Goal: Information Seeking & Learning: Learn about a topic

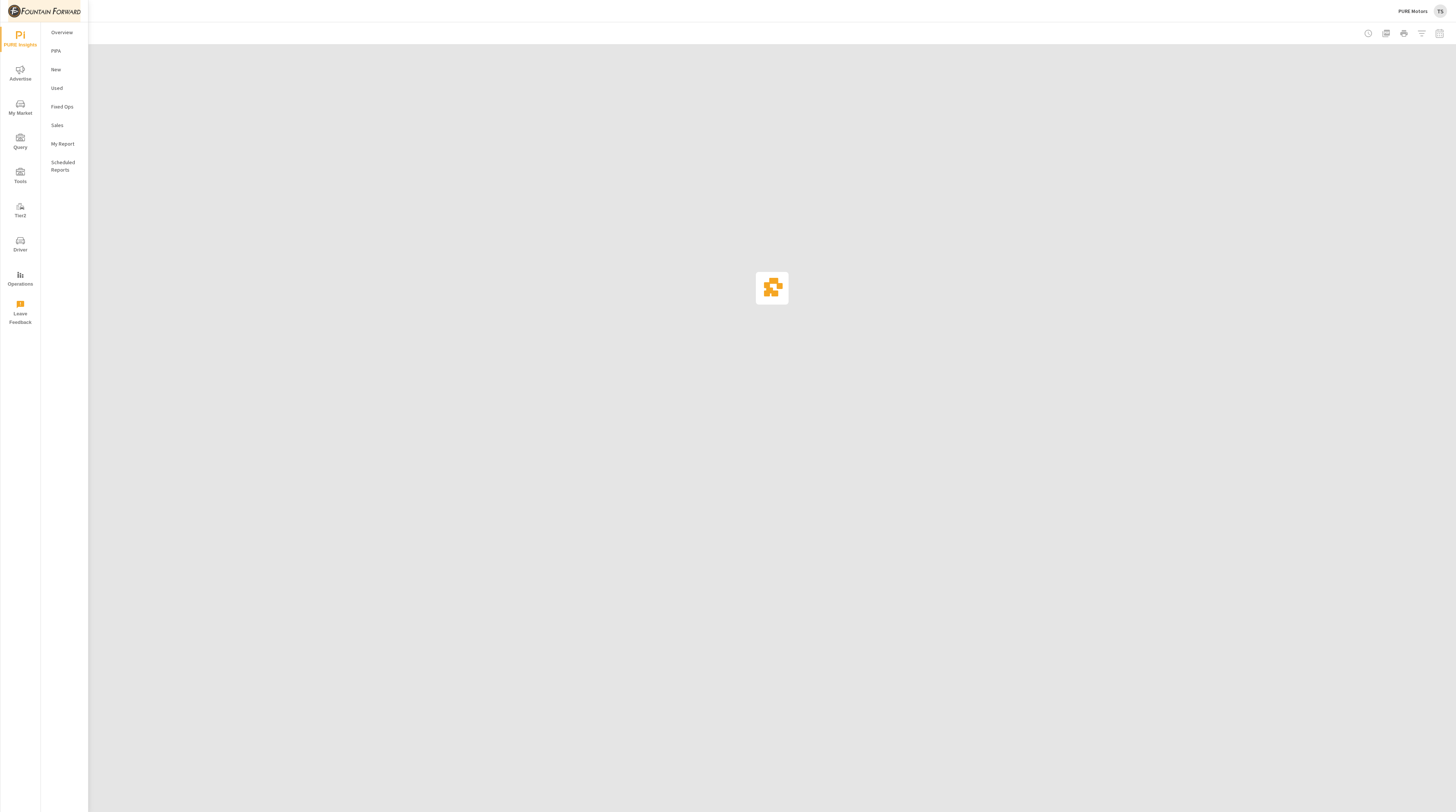
click at [55, 15] on img at bounding box center [44, 11] width 72 height 30
click at [58, 31] on img at bounding box center [37, 34] width 55 height 22
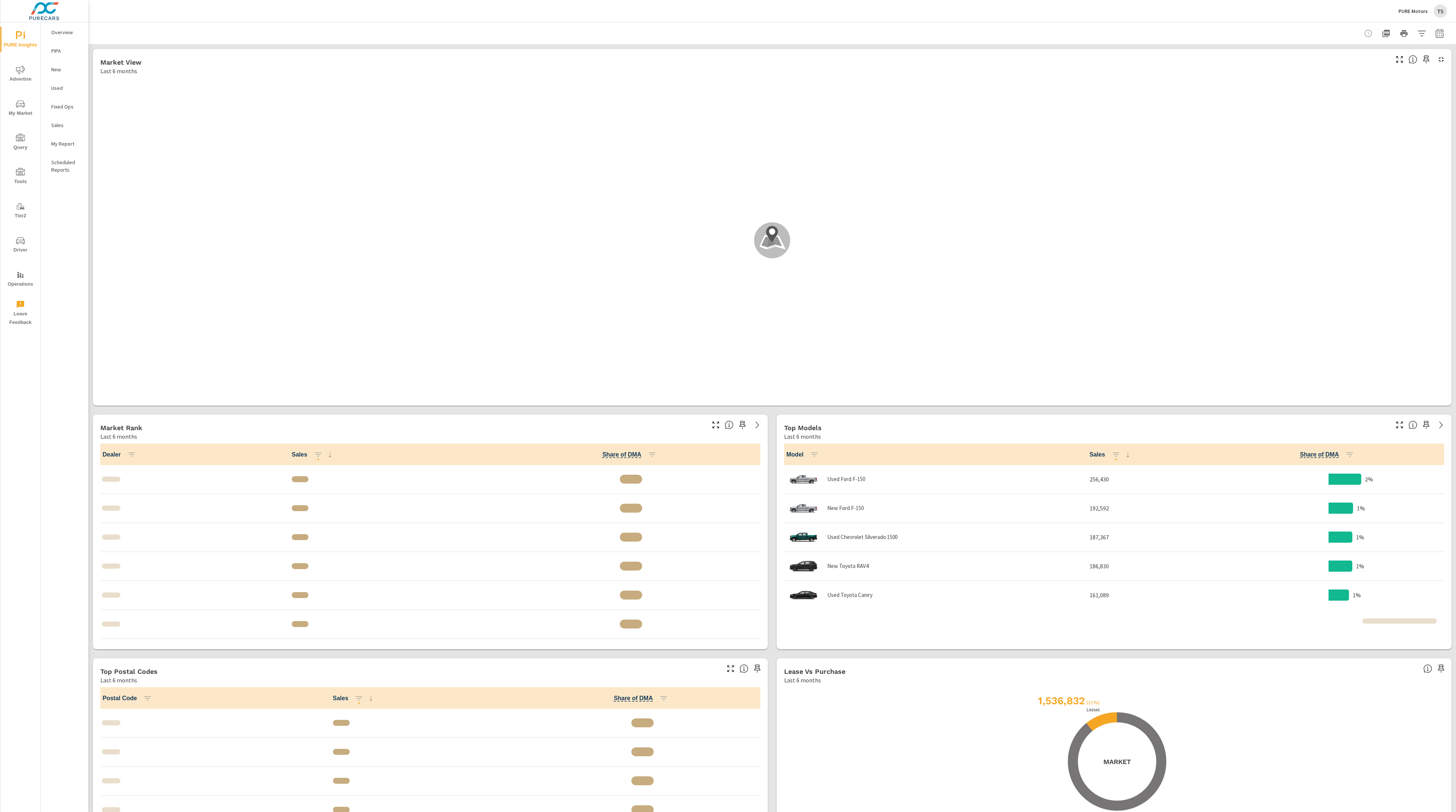
scroll to position [319, 0]
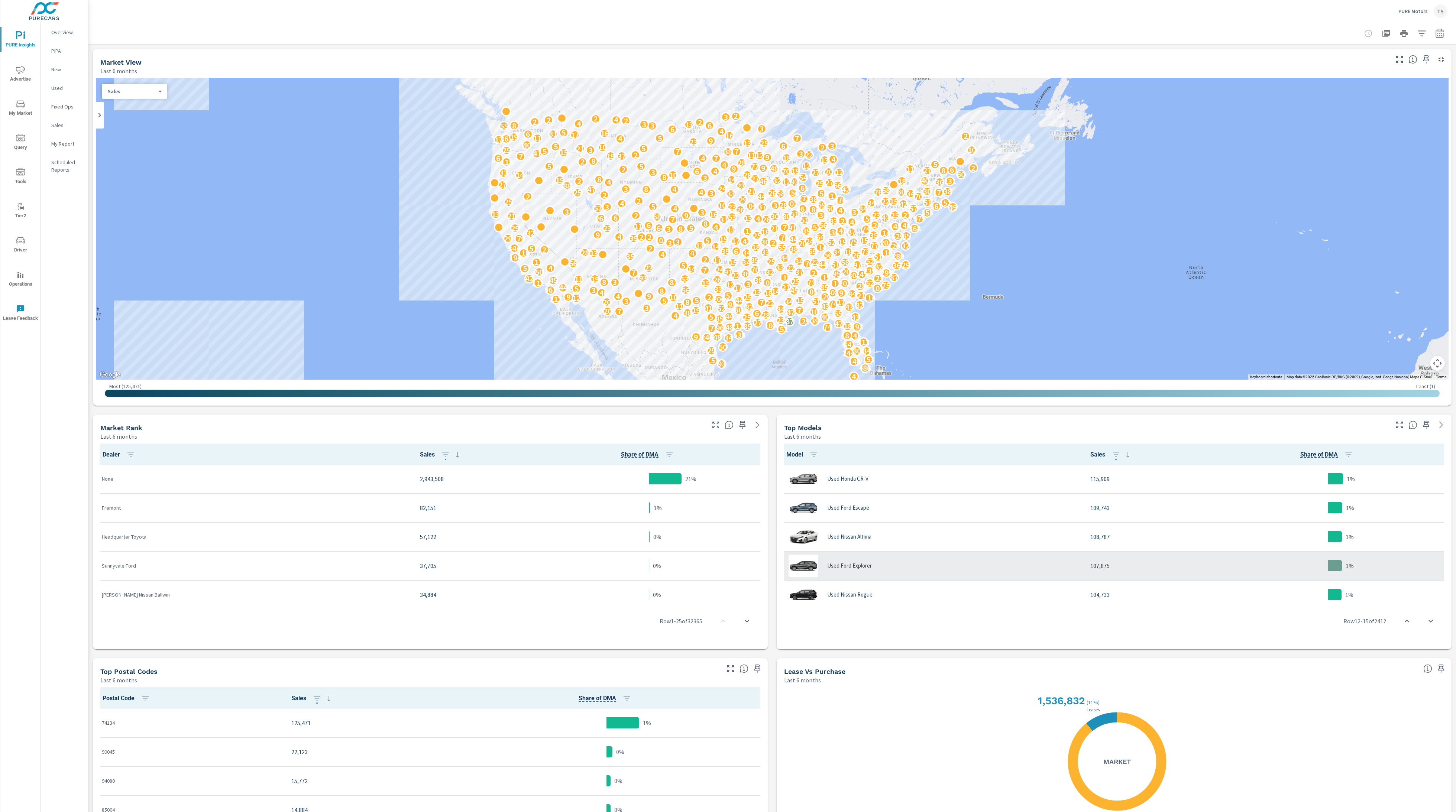
scroll to position [1, 0]
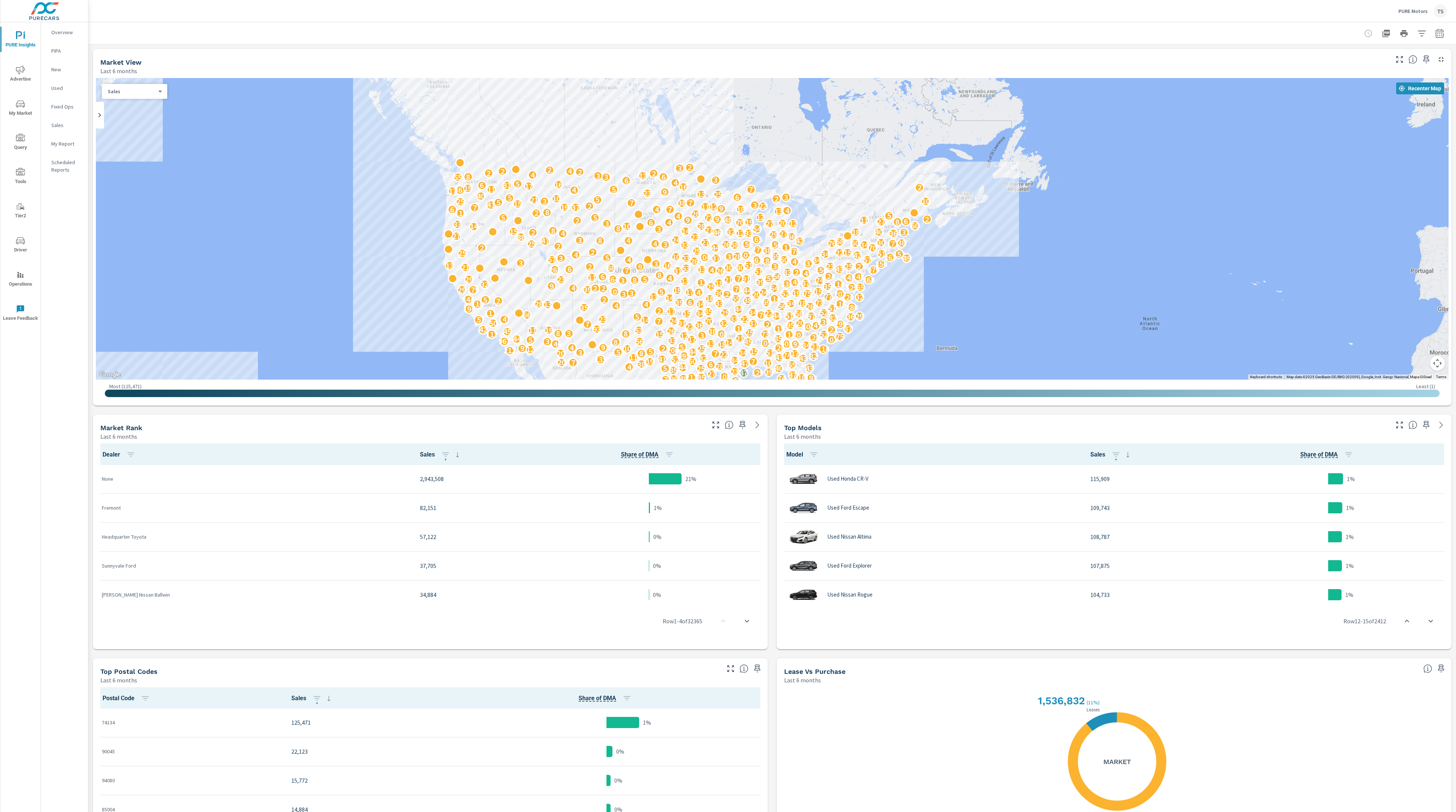
drag, startPoint x: 790, startPoint y: 260, endPoint x: 744, endPoint y: 312, distance: 69.4
click at [744, 312] on div "3 4 7 29 4 4 486 93 140 5 153 244 84 80 29 50 341 313 34 246 9 48 145 8 538 152…" at bounding box center [1202, 548] width 951 height 535
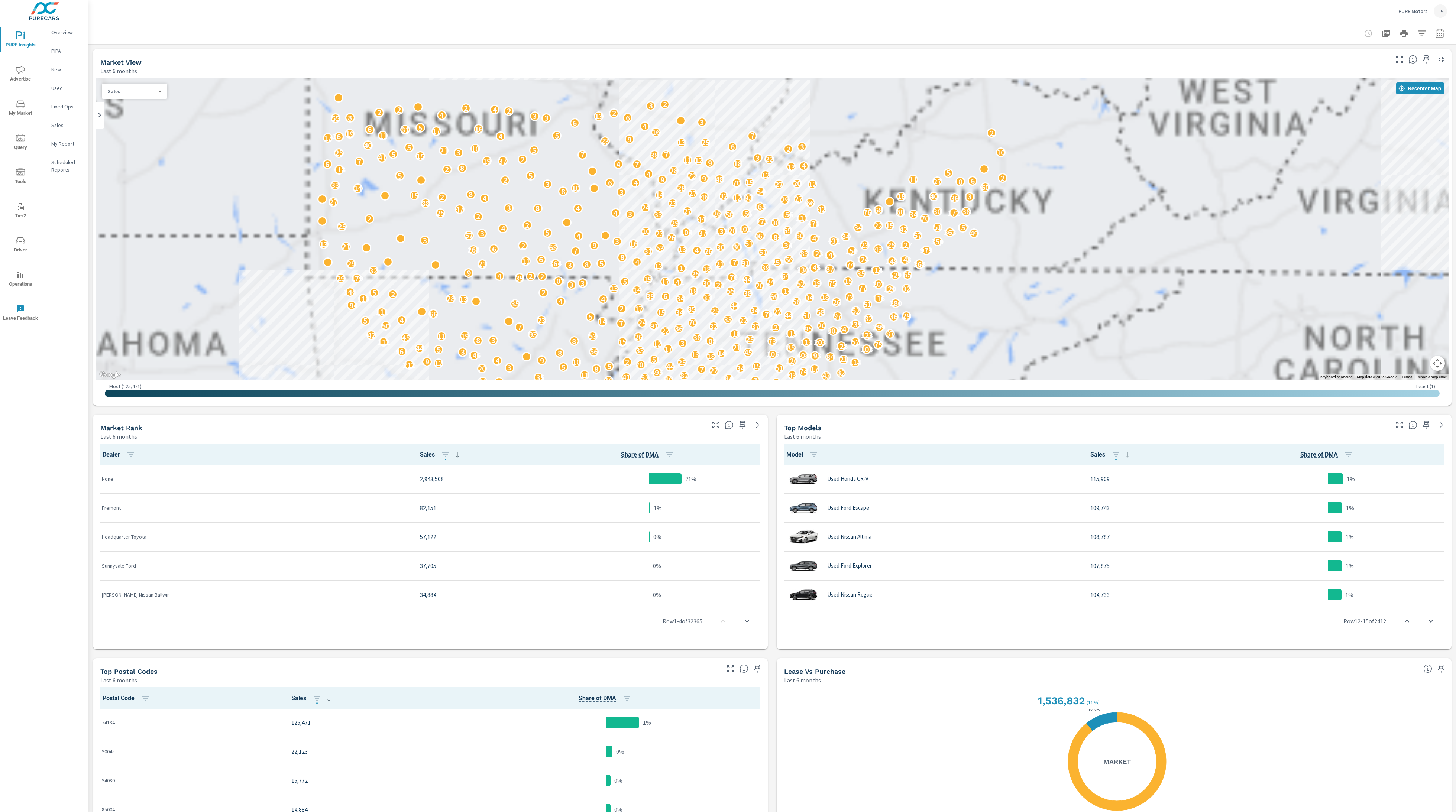
drag, startPoint x: 808, startPoint y: 217, endPoint x: 773, endPoint y: 246, distance: 45.5
click at [772, 370] on div "3 4 7 29 4 4 486 93 140 5 153 244 84 80 29 50 341 313 34 246 9 48 145 8 538 152…" at bounding box center [772, 229] width 1353 height 302
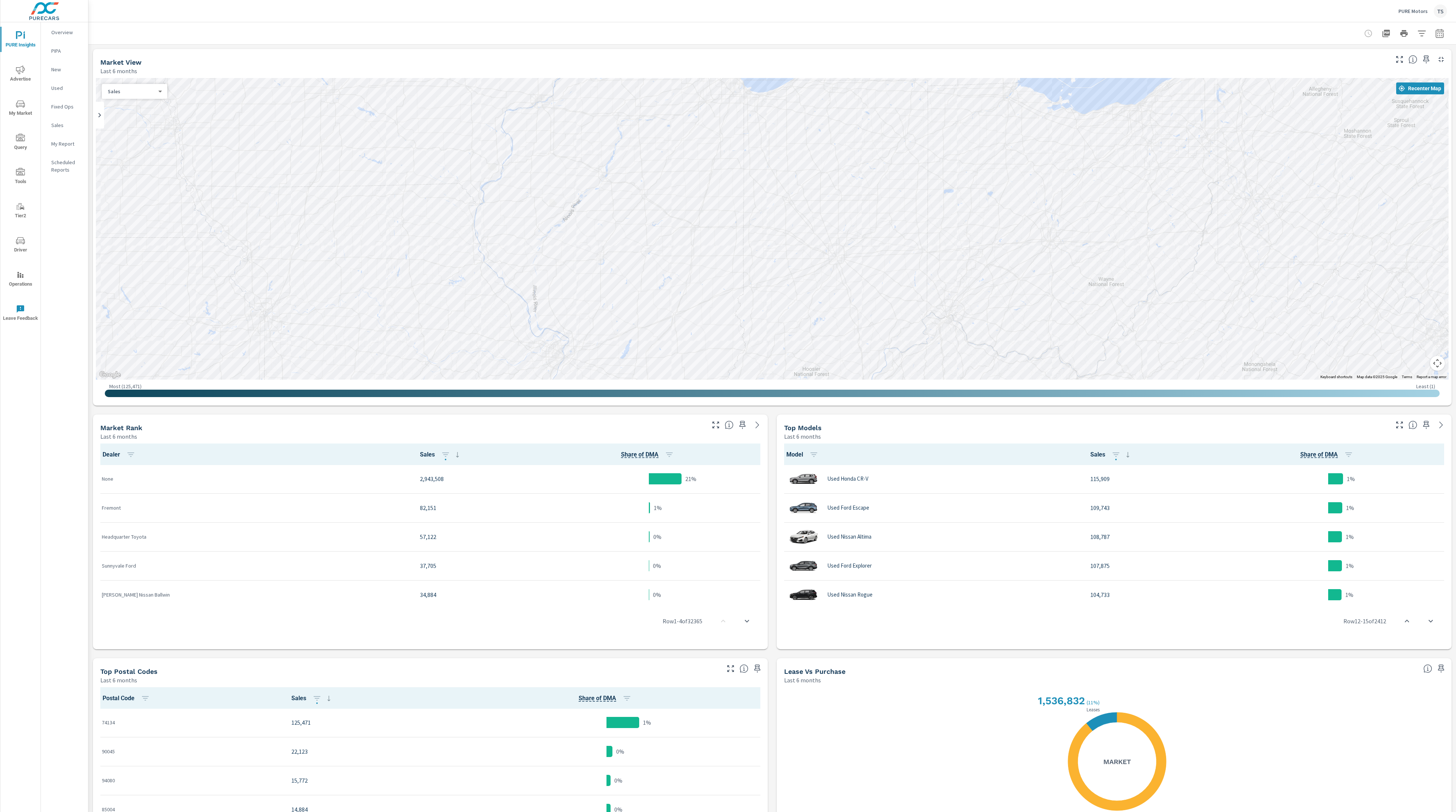
drag, startPoint x: 773, startPoint y: 246, endPoint x: 545, endPoint y: 303, distance: 235.0
click at [762, 377] on div "3 4 7 29 4 4 486 93 140 5 153 244 84 80 29 50 341 313 34 246 9 48 145 8 538 152…" at bounding box center [772, 229] width 1353 height 302
click at [808, 249] on div "3 4 7 29 4 4 486 93 140 5 153 244 84 80 29 50 341 313 34 246 9 48 145 8 538 152…" at bounding box center [772, 229] width 1353 height 302
click at [574, 309] on div "3 4 7 29 4 4 486 93 140 5 153 244 84 80 29 50 341 313 34 246 9 48 145 8 538 152…" at bounding box center [772, 229] width 1353 height 302
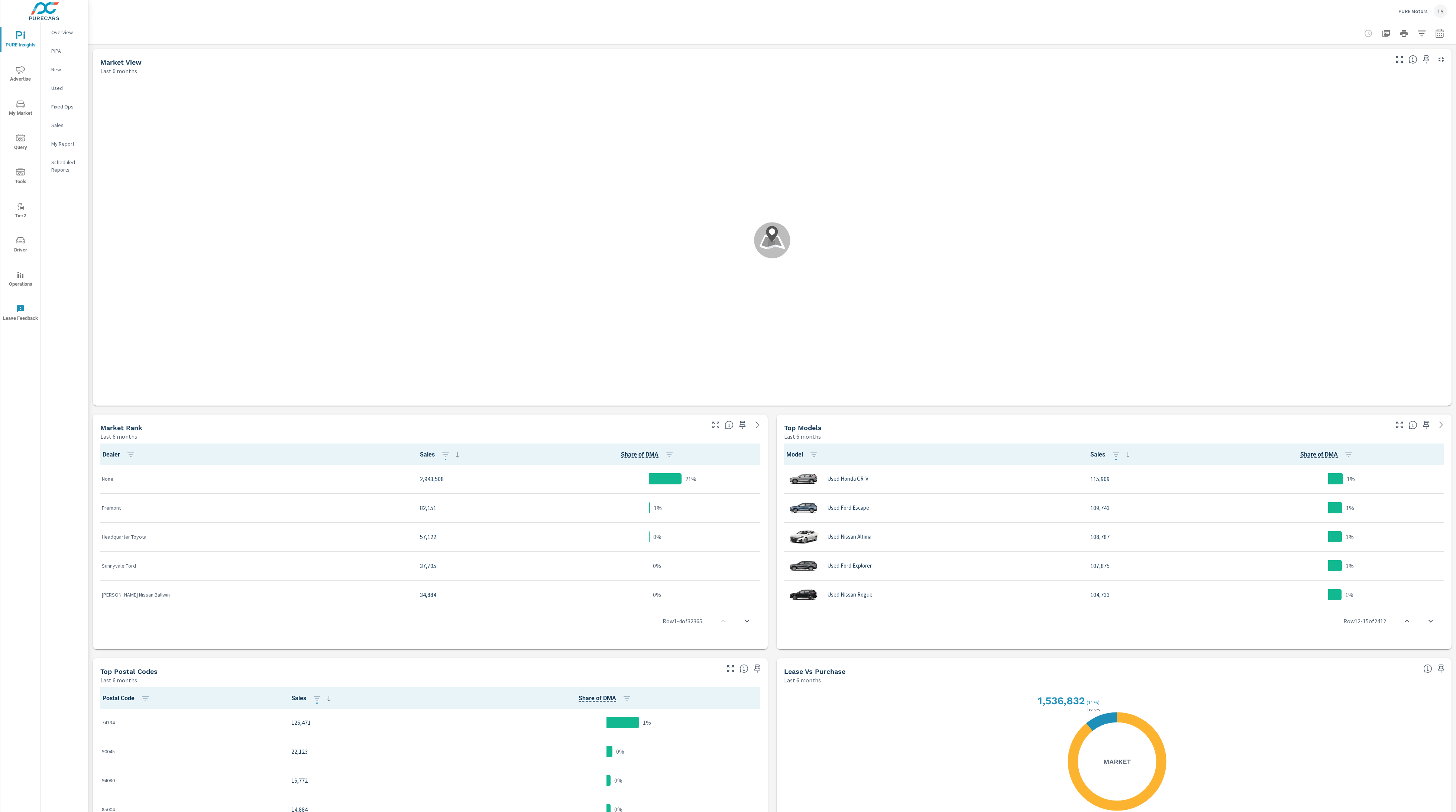
scroll to position [85, 0]
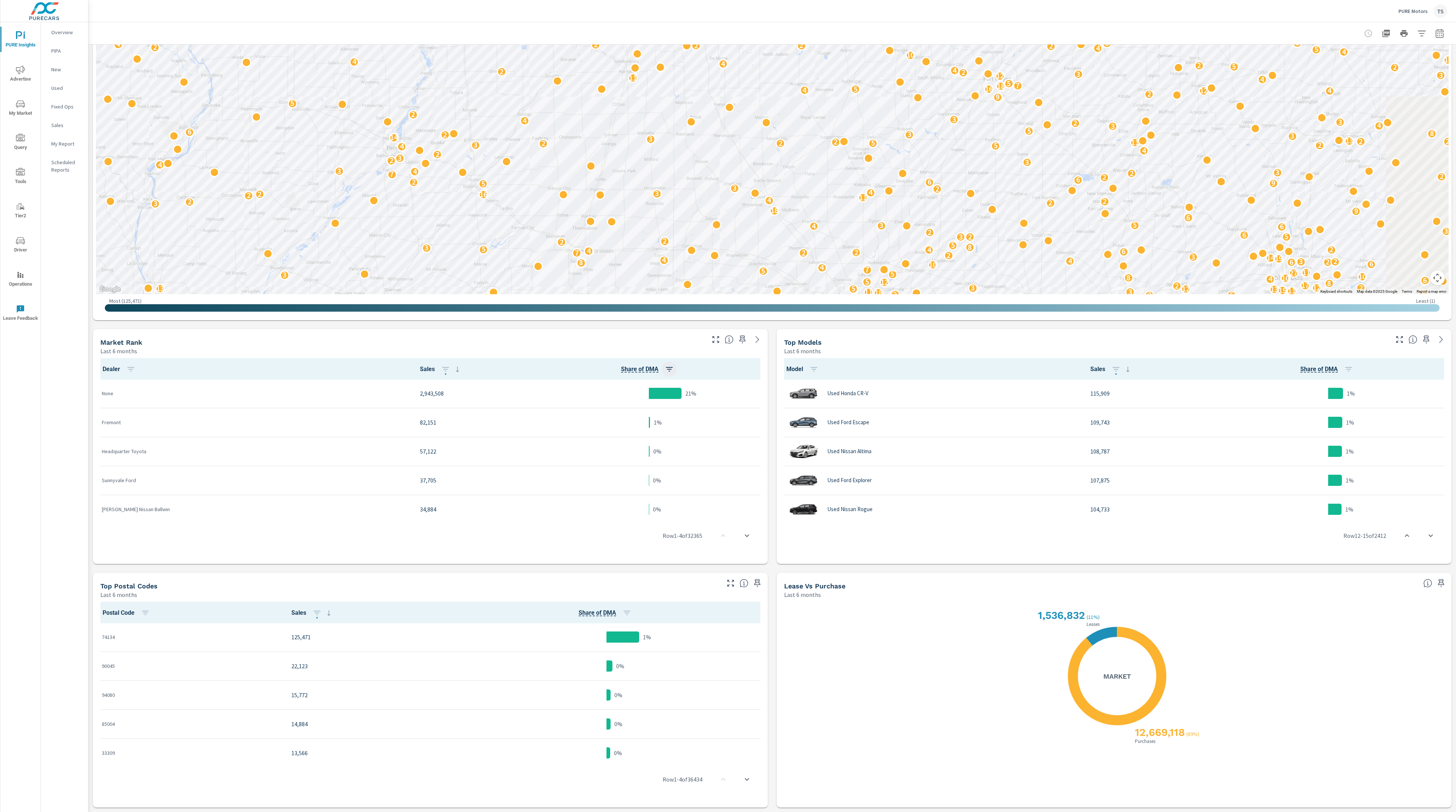
drag, startPoint x: 971, startPoint y: 161, endPoint x: 656, endPoint y: 370, distance: 378.0
click at [656, 370] on div "Market View Last 6 months ← Move left → Move right ↑ Move up ↓ Move down + Zoom…" at bounding box center [772, 386] width 1368 height 853
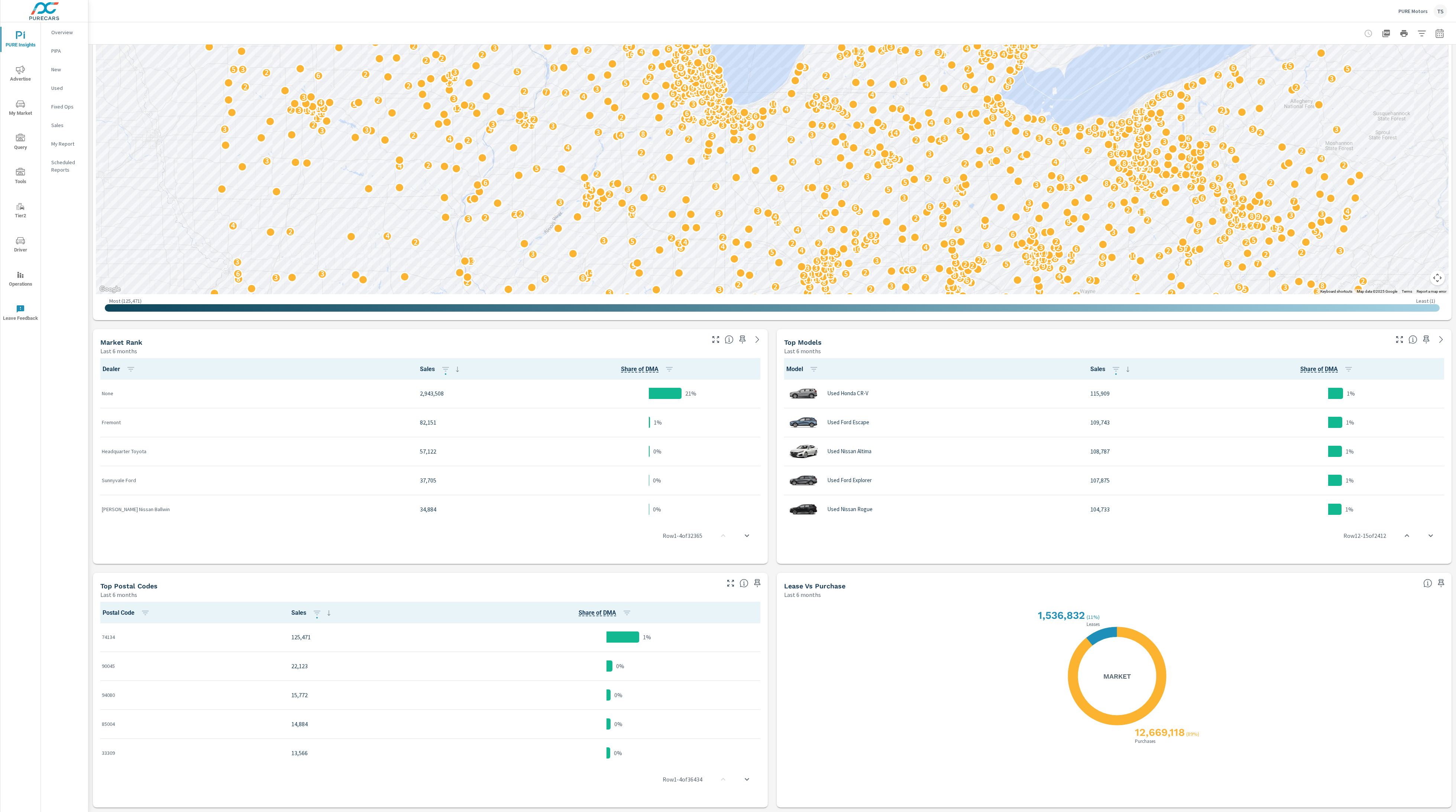
click at [1416, 30] on button "button" at bounding box center [1422, 33] width 15 height 15
click at [1426, 36] on body "PURE Insights Advertise My Market Query Tools Tier2 Driver Operations Leave Fee…" at bounding box center [728, 406] width 1456 height 812
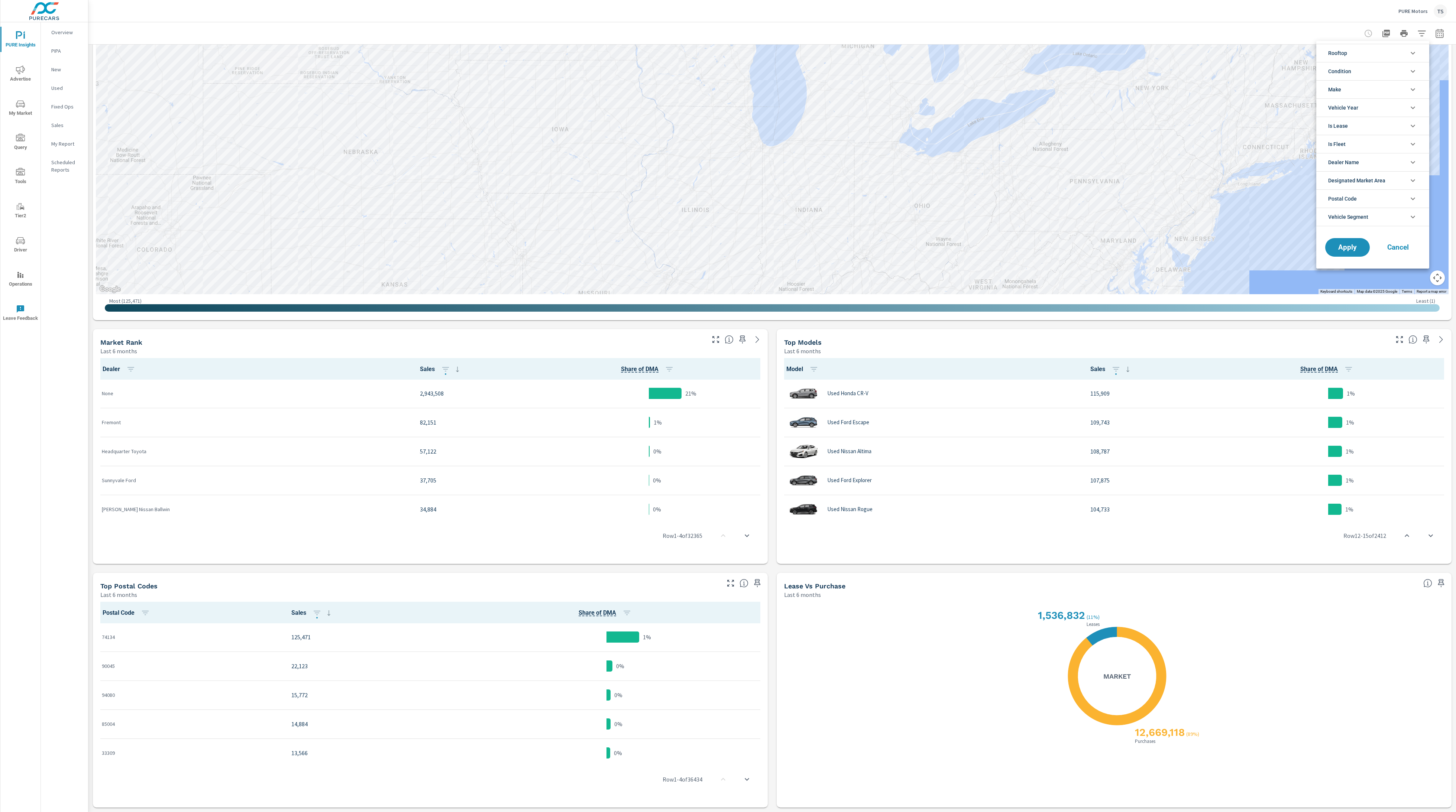
click at [1367, 89] on li "Make" at bounding box center [1373, 89] width 113 height 18
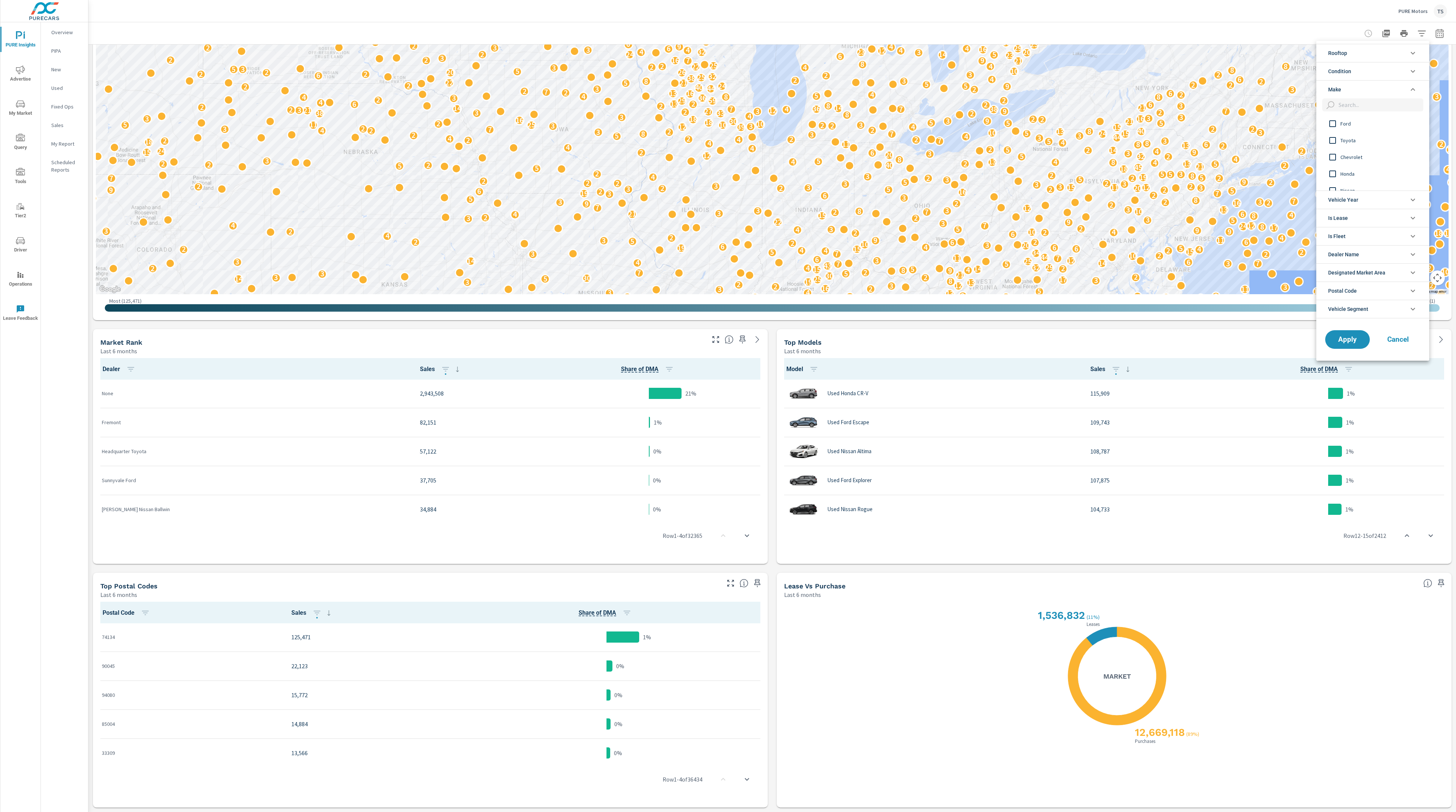
click at [1367, 70] on li "Condition" at bounding box center [1373, 71] width 113 height 18
click at [1368, 66] on li "Condition" at bounding box center [1373, 71] width 113 height 18
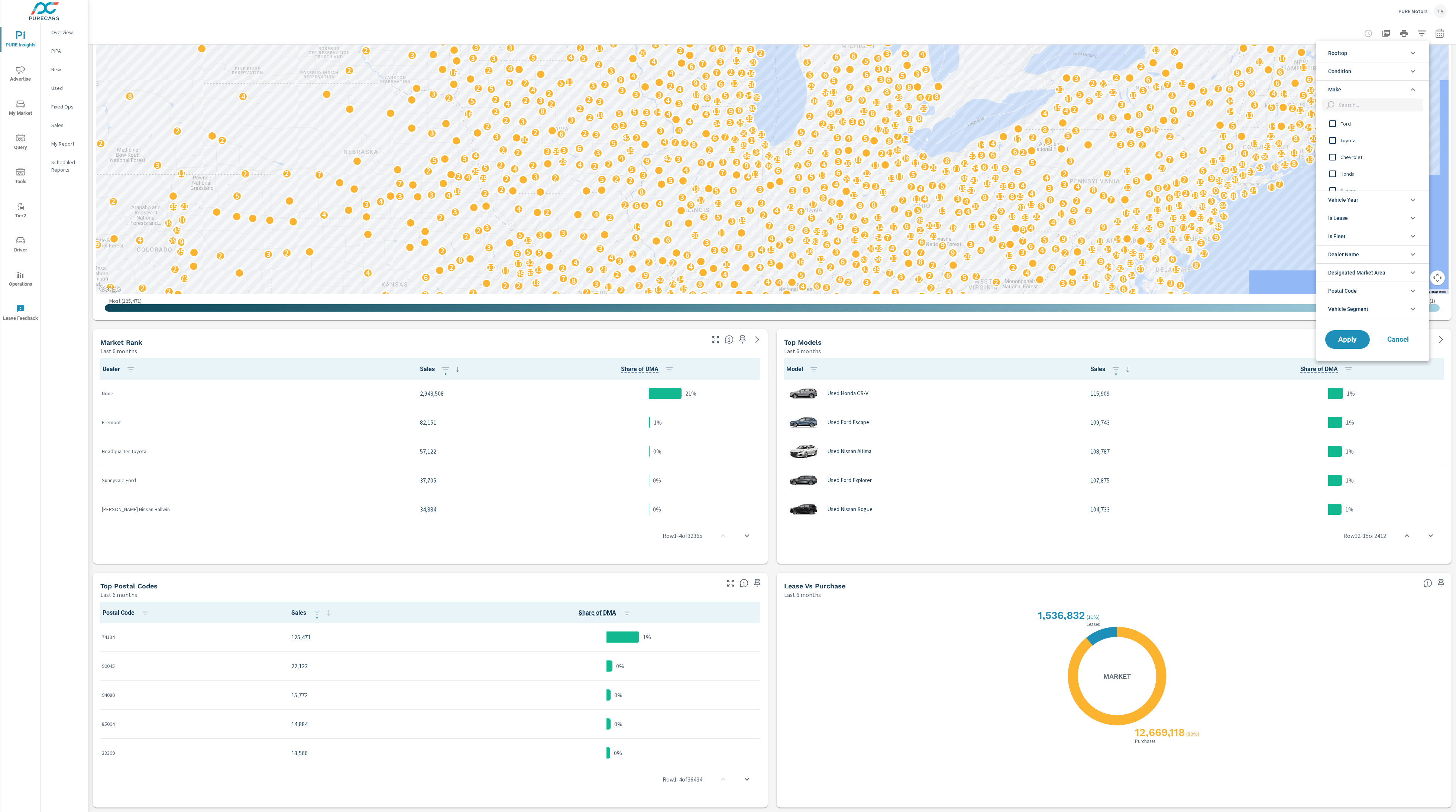
click at [1347, 68] on span "Condition" at bounding box center [1340, 71] width 23 height 18
click at [1355, 73] on li "Condition" at bounding box center [1373, 71] width 113 height 18
click at [1338, 90] on input "filter options" at bounding box center [1333, 89] width 16 height 16
click at [1345, 377] on div "Rooftop PURE Motors Buick PURE Motors Chevrolet PURE Motors GMC PURE Motors Hon…" at bounding box center [728, 406] width 1456 height 812
click at [1341, 340] on span "Apply" at bounding box center [1347, 339] width 31 height 7
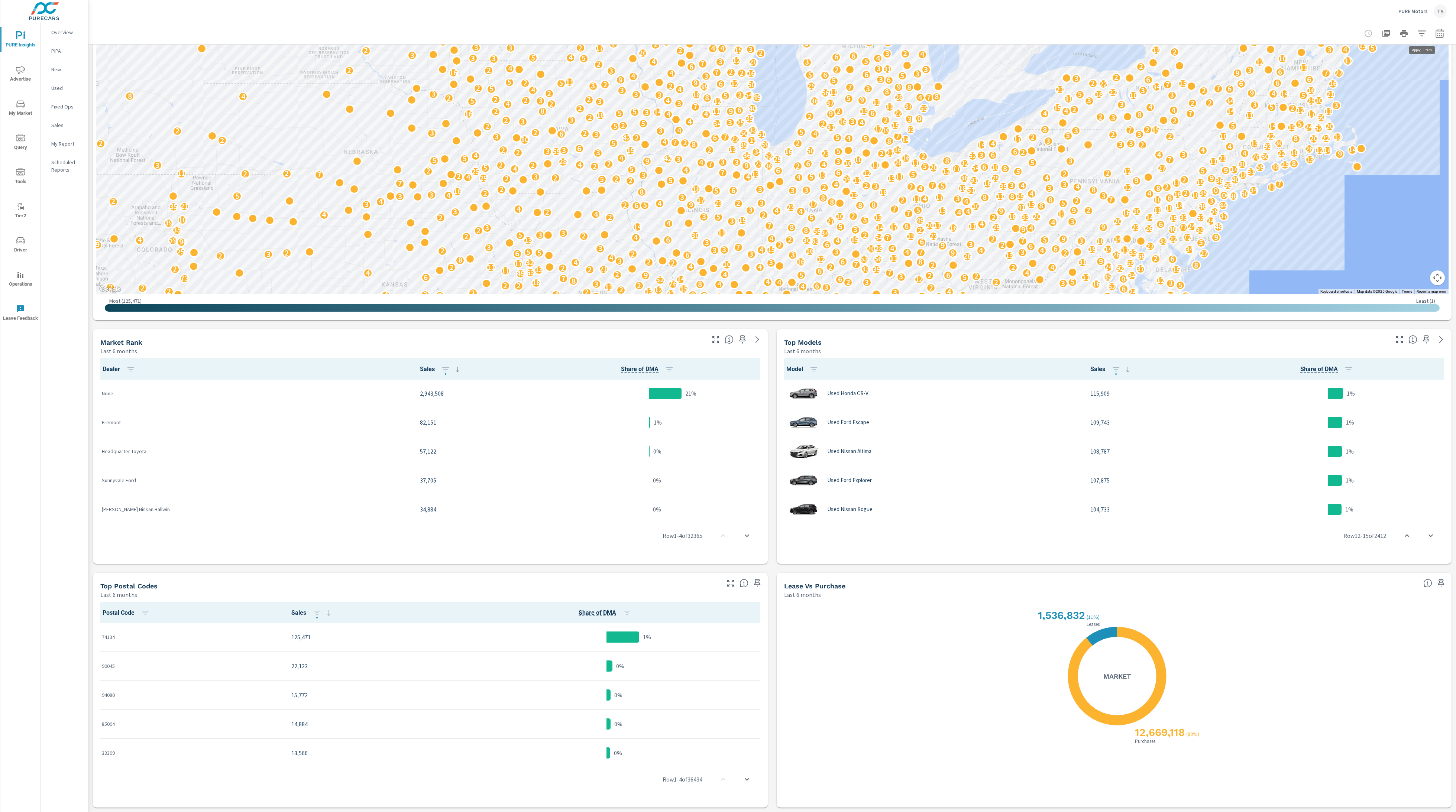
click at [1420, 33] on icon "button" at bounding box center [1422, 33] width 9 height 9
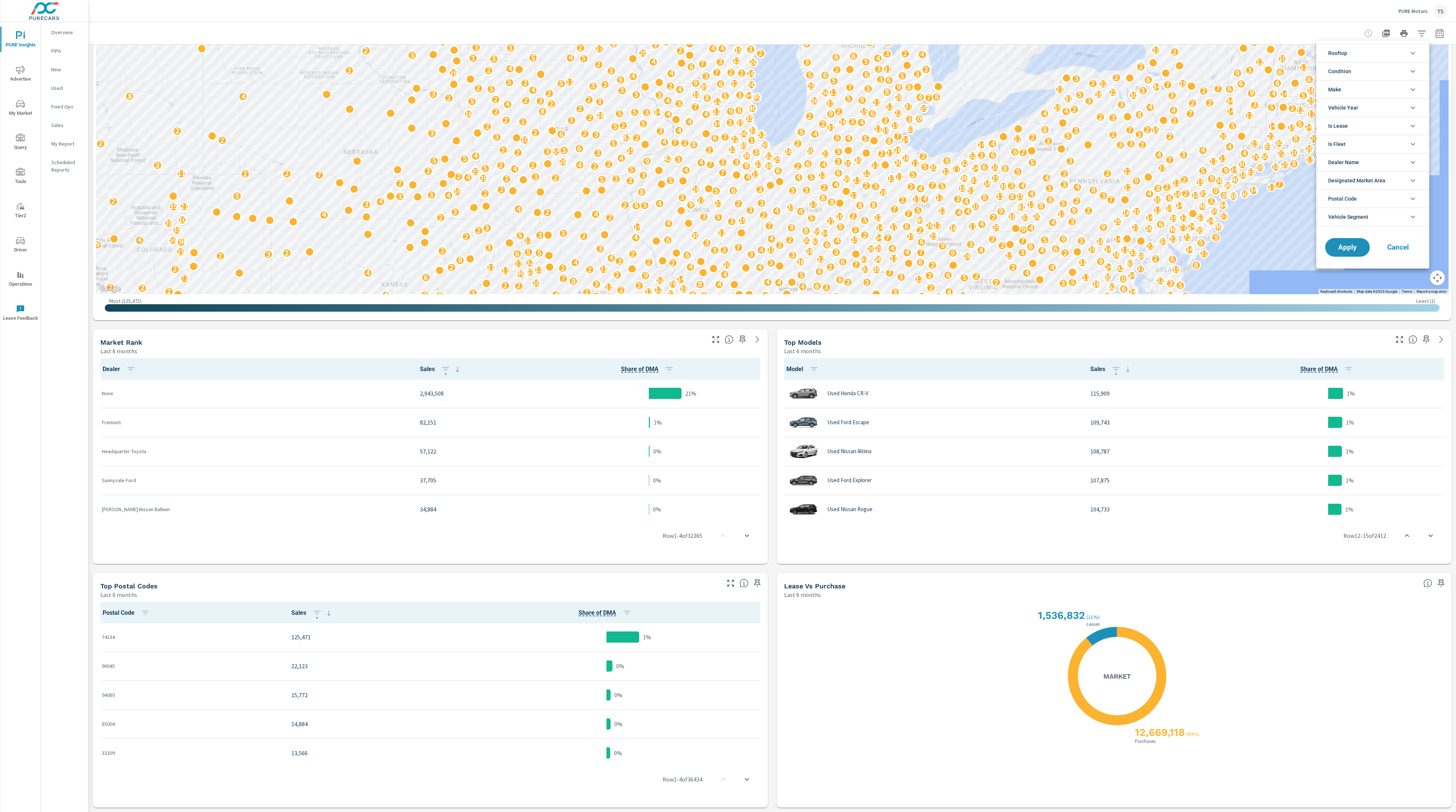
drag, startPoint x: 1358, startPoint y: 67, endPoint x: 1359, endPoint y: 76, distance: 9.1
click at [1358, 67] on li "Condition" at bounding box center [1373, 71] width 113 height 18
click at [1349, 89] on span "New" at bounding box center [1381, 89] width 81 height 9
click at [1355, 267] on div "Apply Cancel" at bounding box center [1373, 283] width 113 height 40
click at [1349, 286] on button "Apply" at bounding box center [1347, 281] width 46 height 19
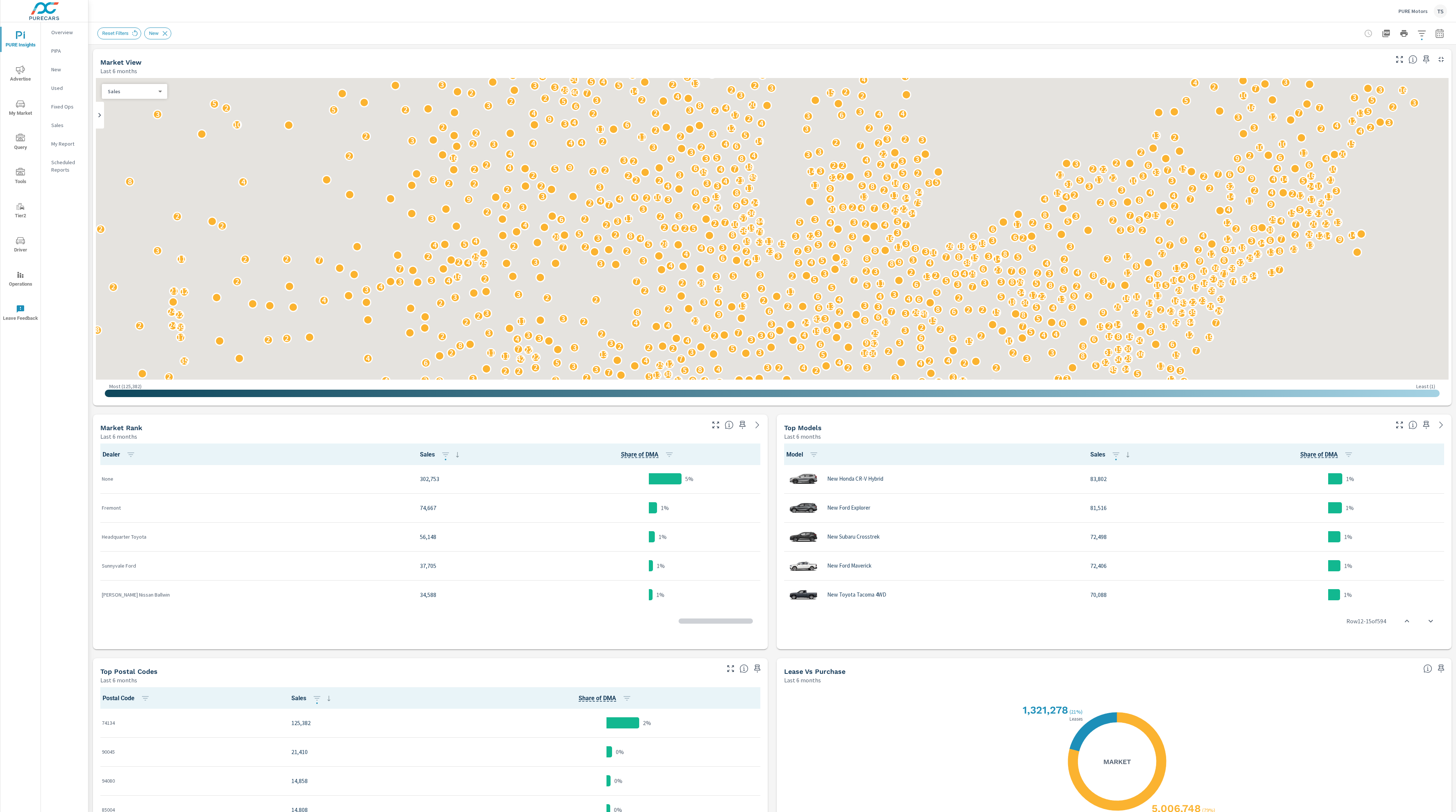
scroll to position [1, 0]
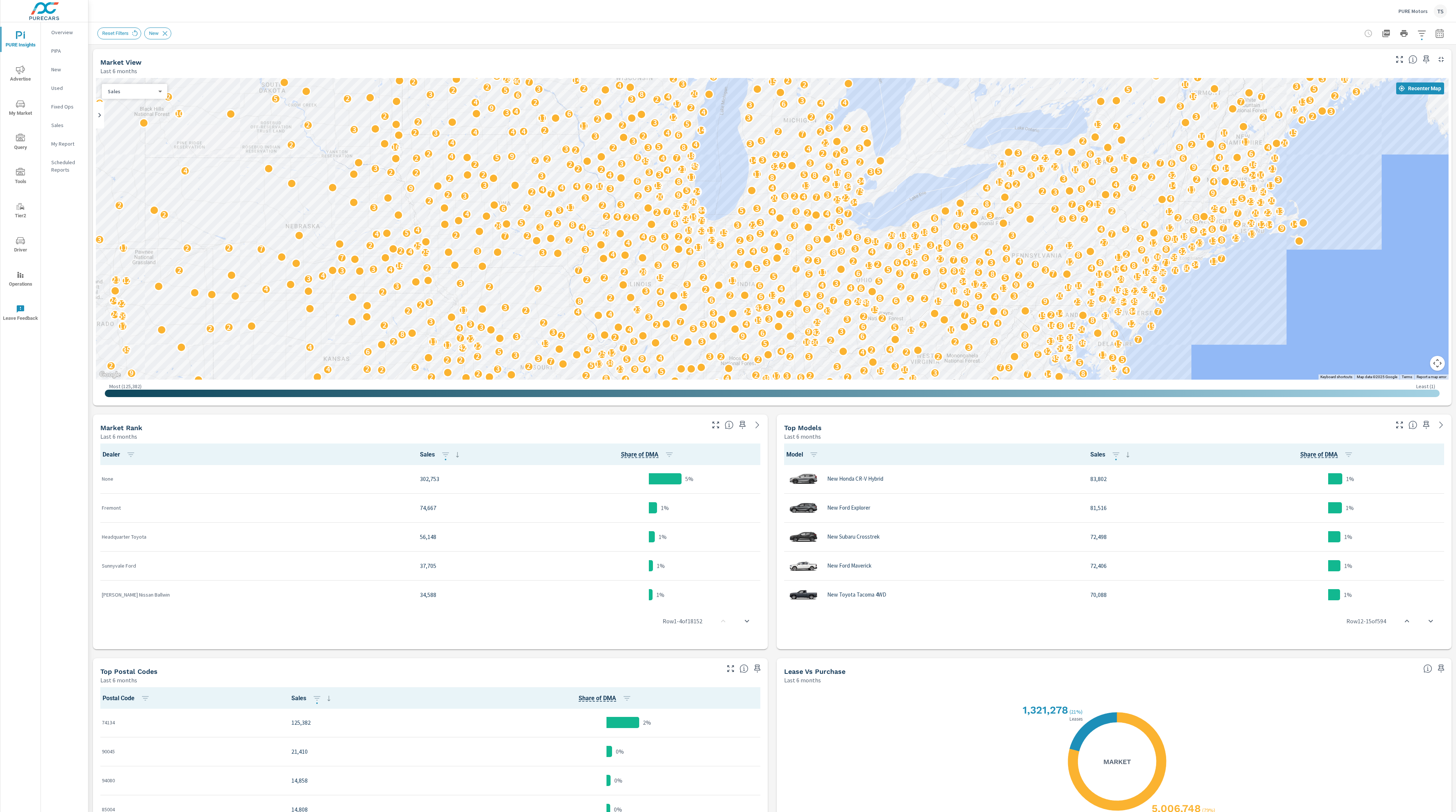
drag, startPoint x: 814, startPoint y: 271, endPoint x: 755, endPoint y: 259, distance: 60.2
click at [755, 259] on div "2 10 49 20 3 2 12 48 8 24 22 5 3 23 6 29 12 4 9 4 9 6 2 2 65 2 5 25 6 10 2 2 38…" at bounding box center [1190, 485] width 951 height 535
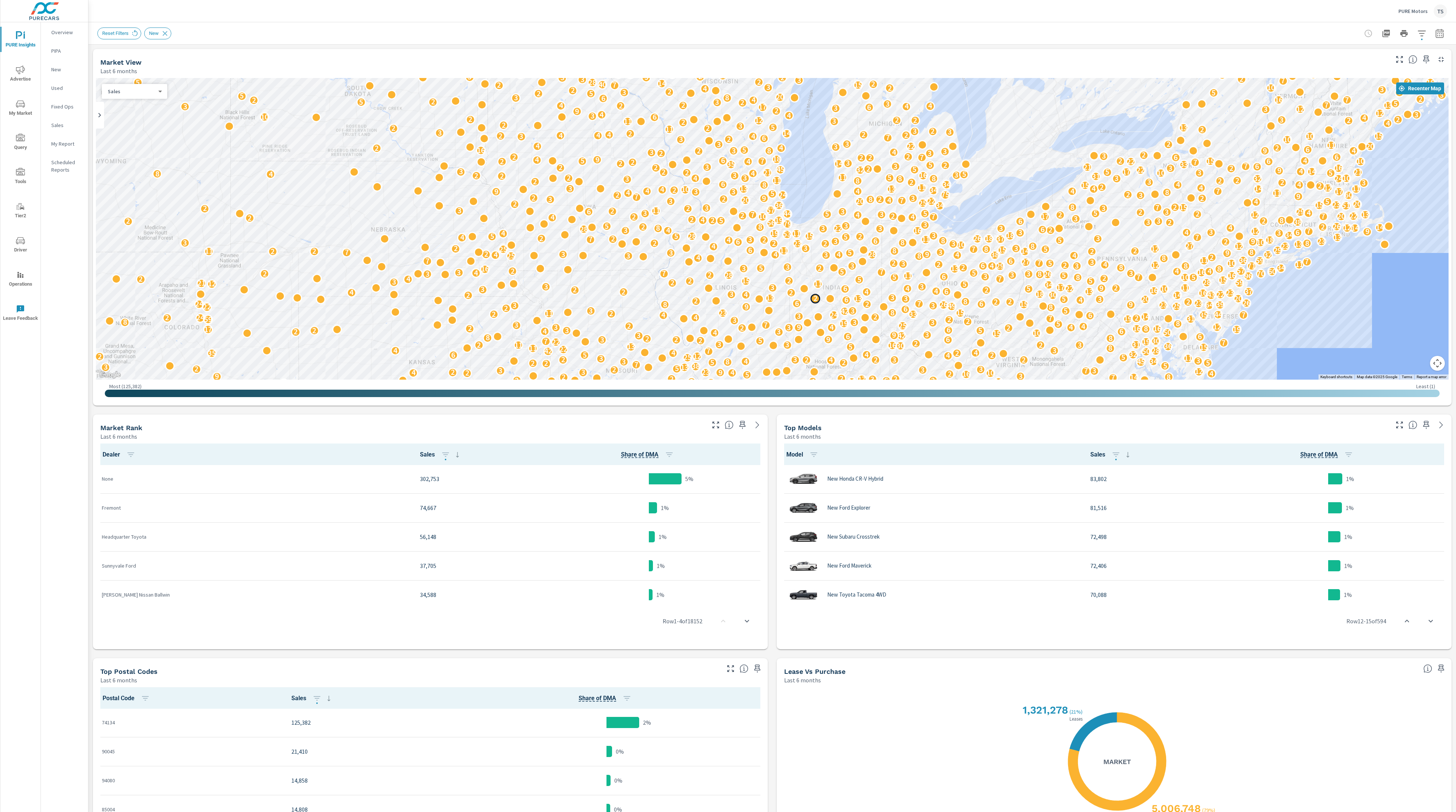
drag, startPoint x: 728, startPoint y: 298, endPoint x: 814, endPoint y: 301, distance: 86.1
click at [814, 301] on p "2" at bounding box center [815, 298] width 4 height 9
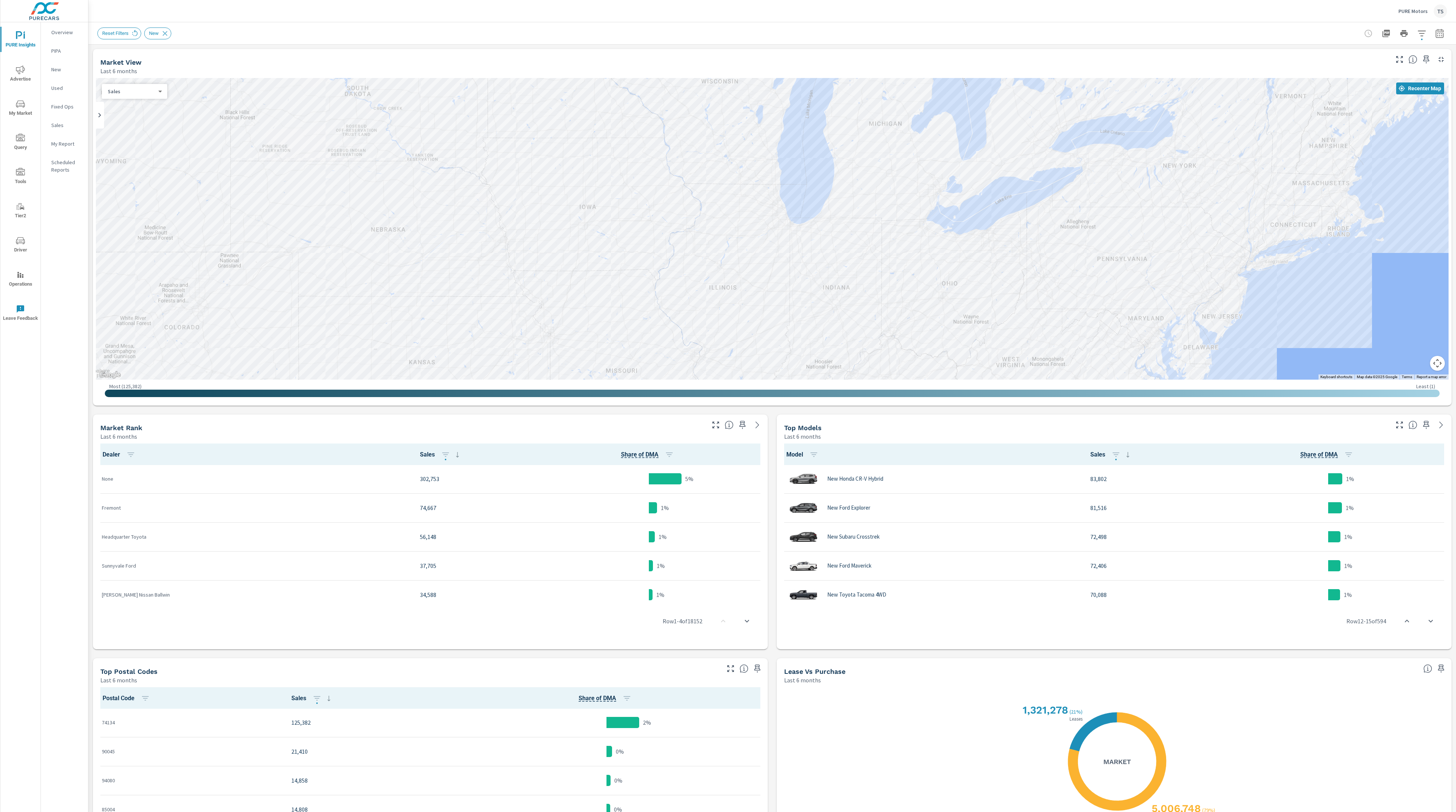
click at [644, 318] on div "7 2 32 2 11 3 39 42 4 7 10 2 25 6 6 11 10 32 10 3 2 12 48 8 22 3 28 4 12 12 4 9…" at bounding box center [772, 229] width 1353 height 302
